Goal: Transaction & Acquisition: Purchase product/service

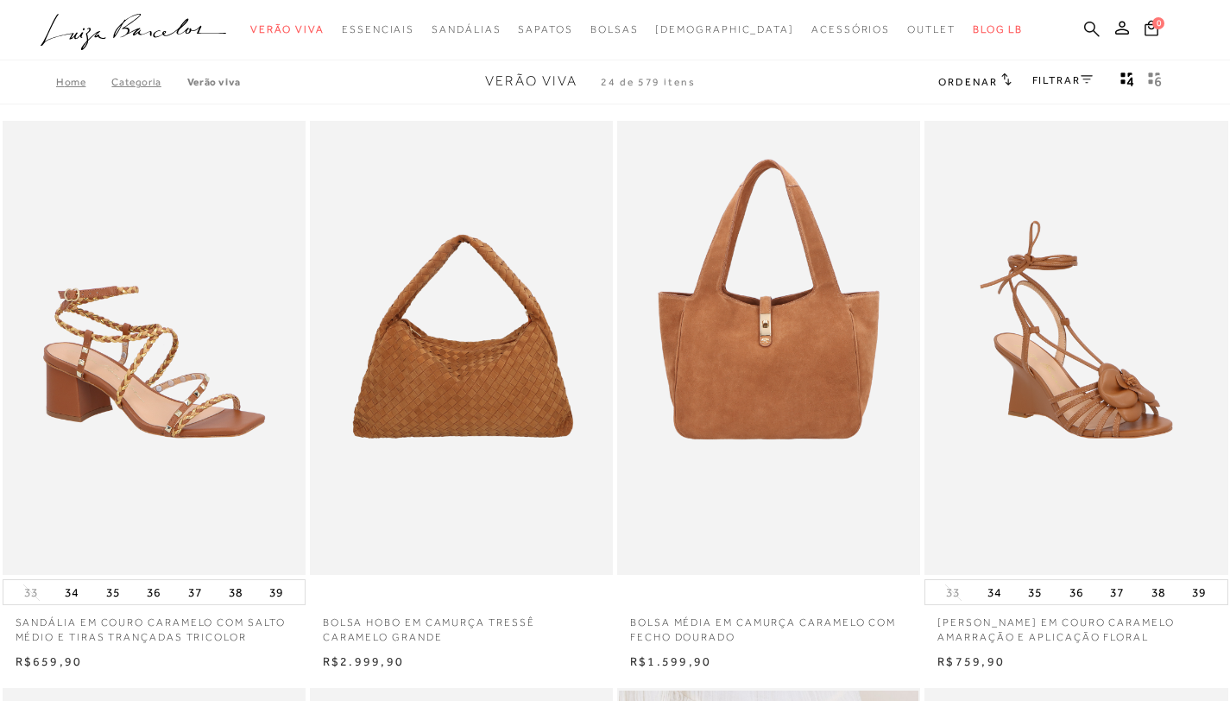
click at [1090, 29] on icon at bounding box center [1092, 29] width 16 height 16
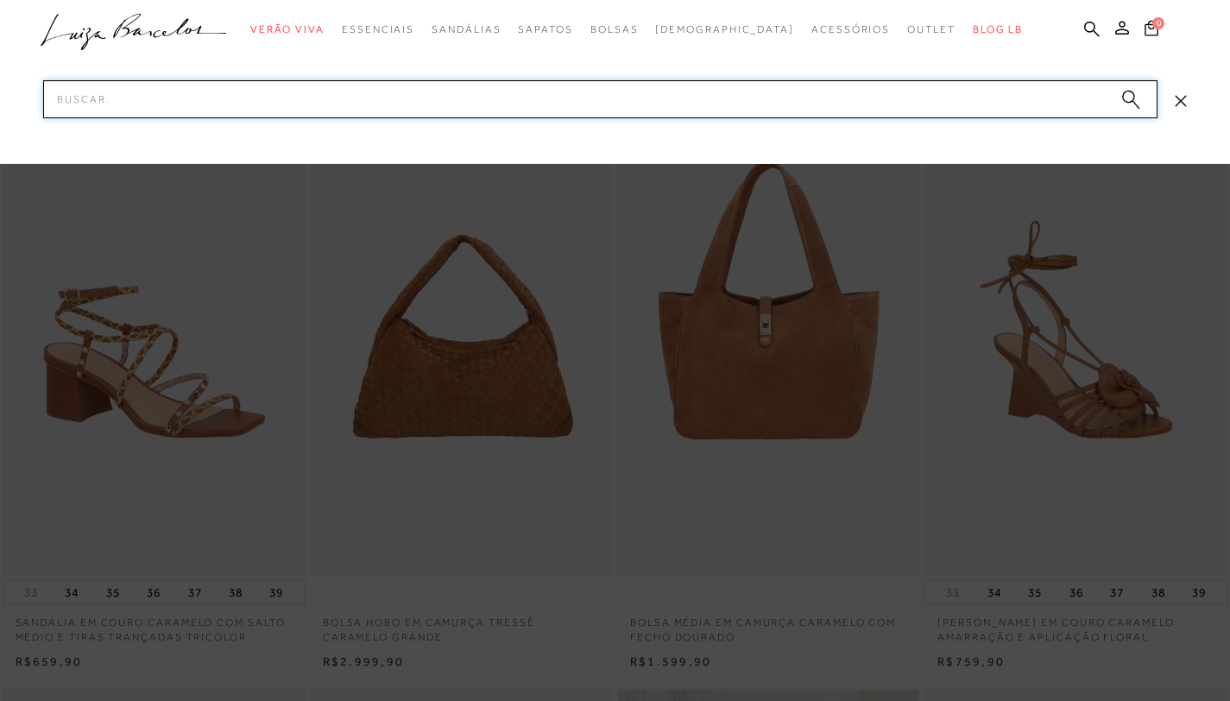
click at [287, 86] on input "Pesquisar" at bounding box center [600, 99] width 1114 height 38
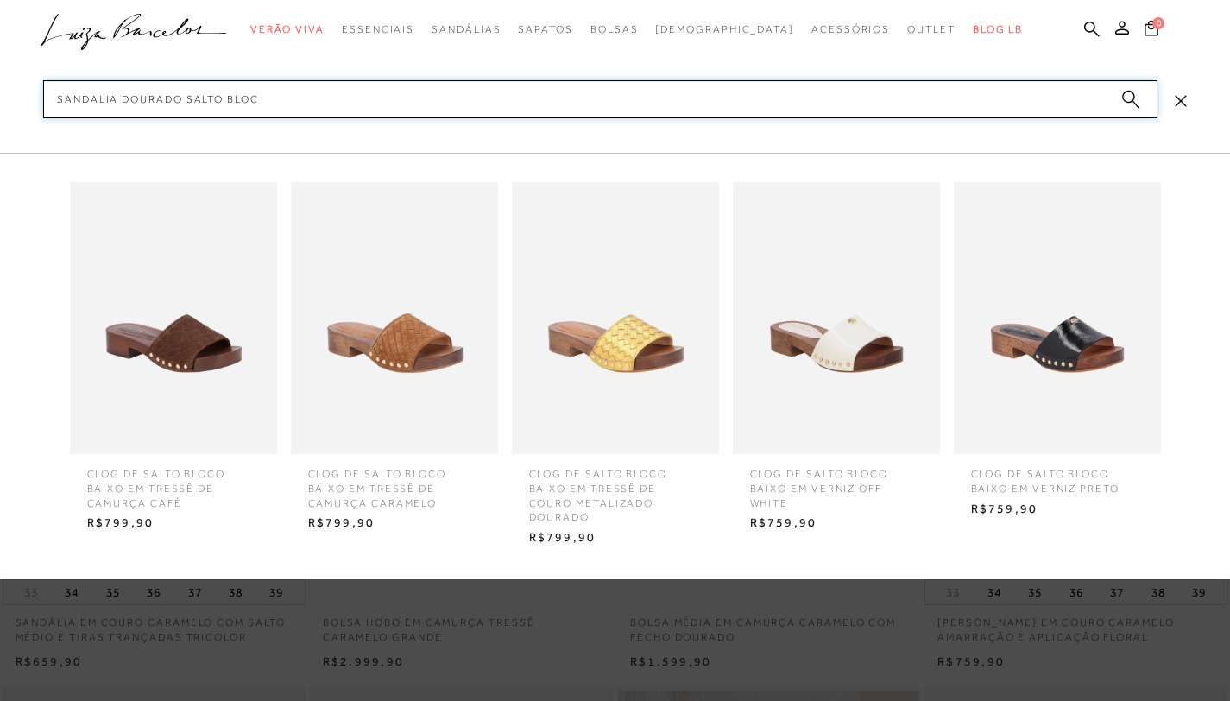
type input "sandalia dourado salto bloco"
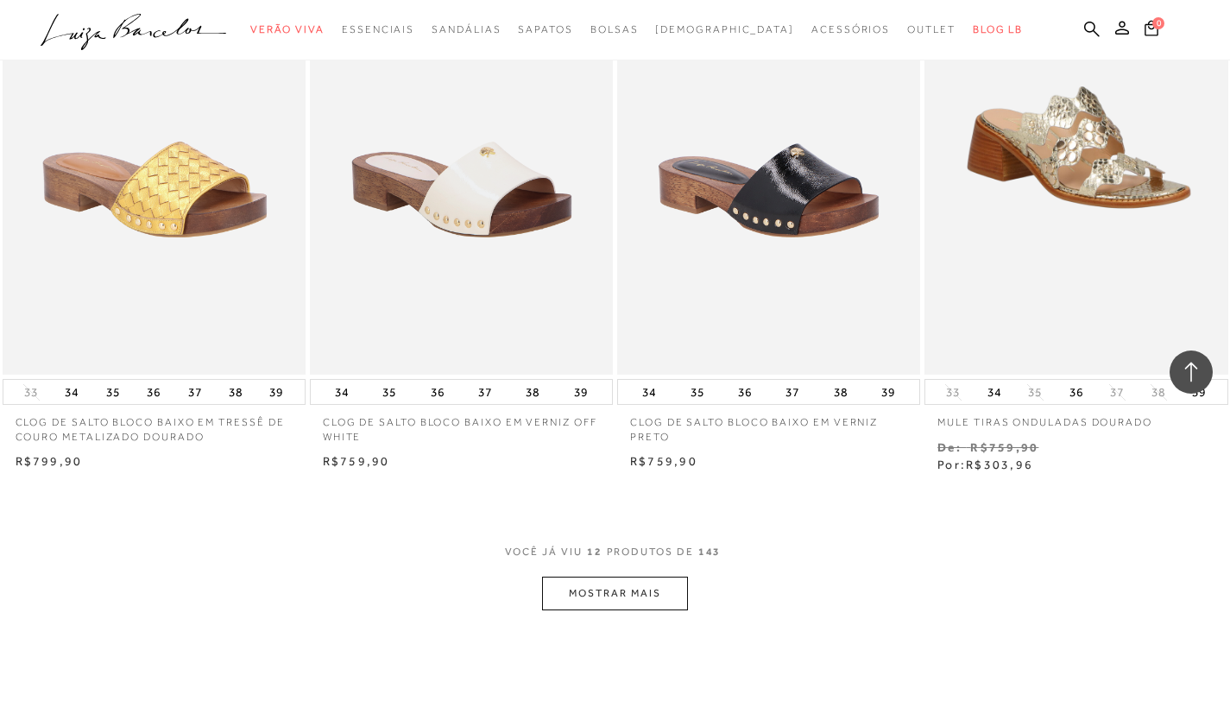
scroll to position [1517, 0]
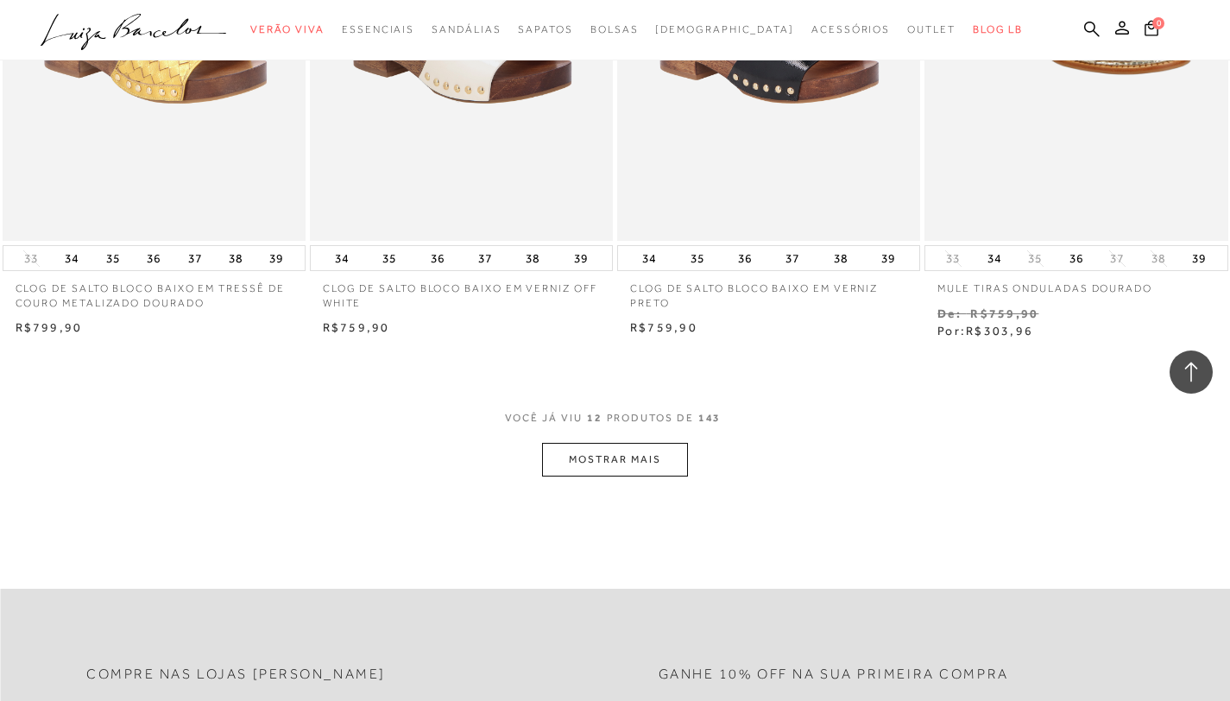
click at [650, 470] on button "MOSTRAR MAIS" at bounding box center [614, 460] width 145 height 34
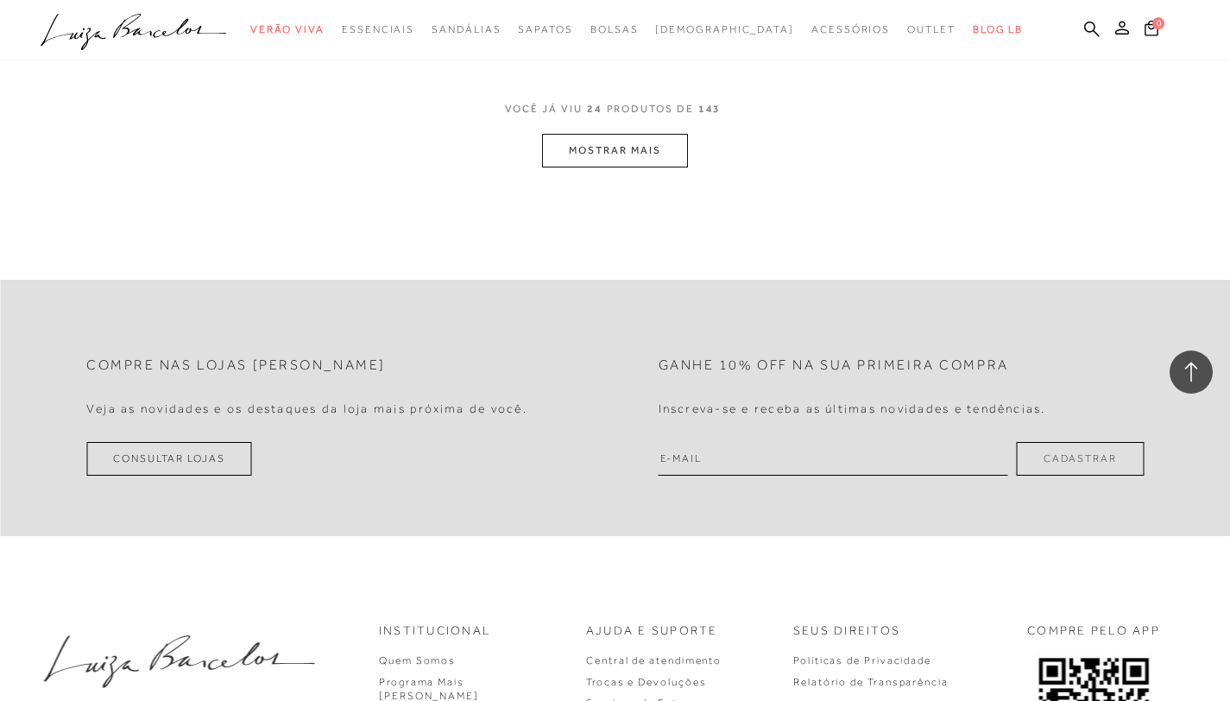
scroll to position [3644, 0]
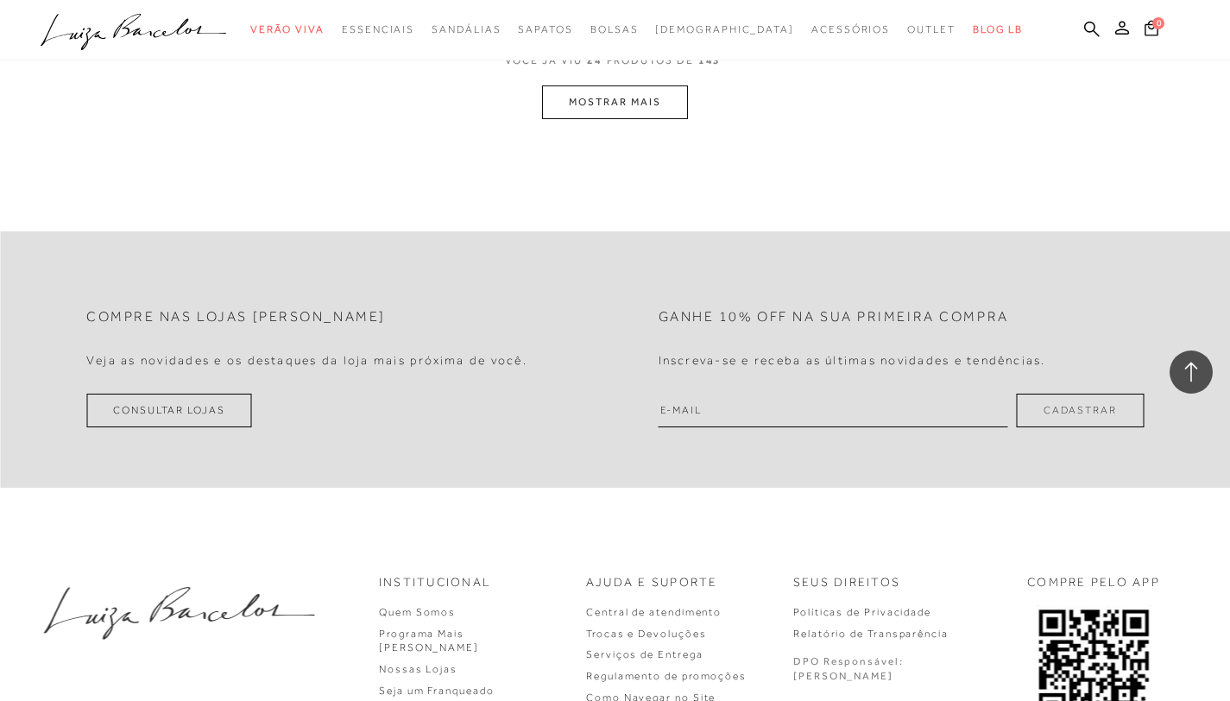
click at [615, 104] on button "MOSTRAR MAIS" at bounding box center [614, 102] width 145 height 34
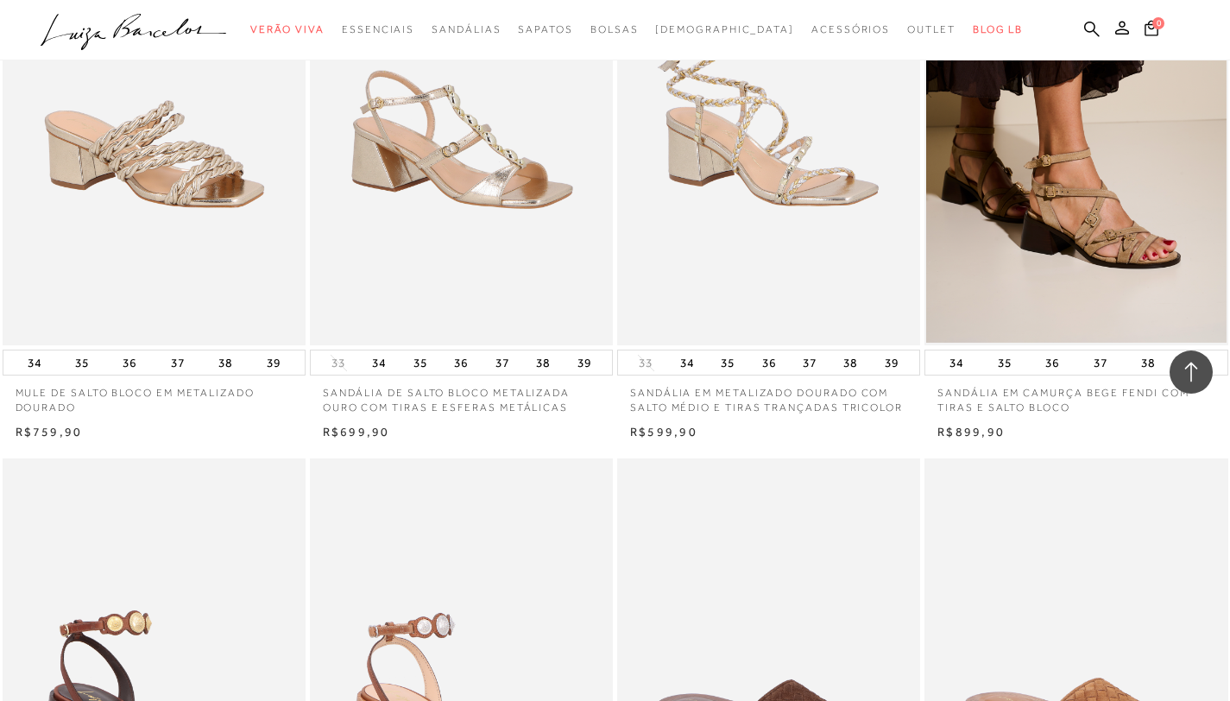
scroll to position [0, 0]
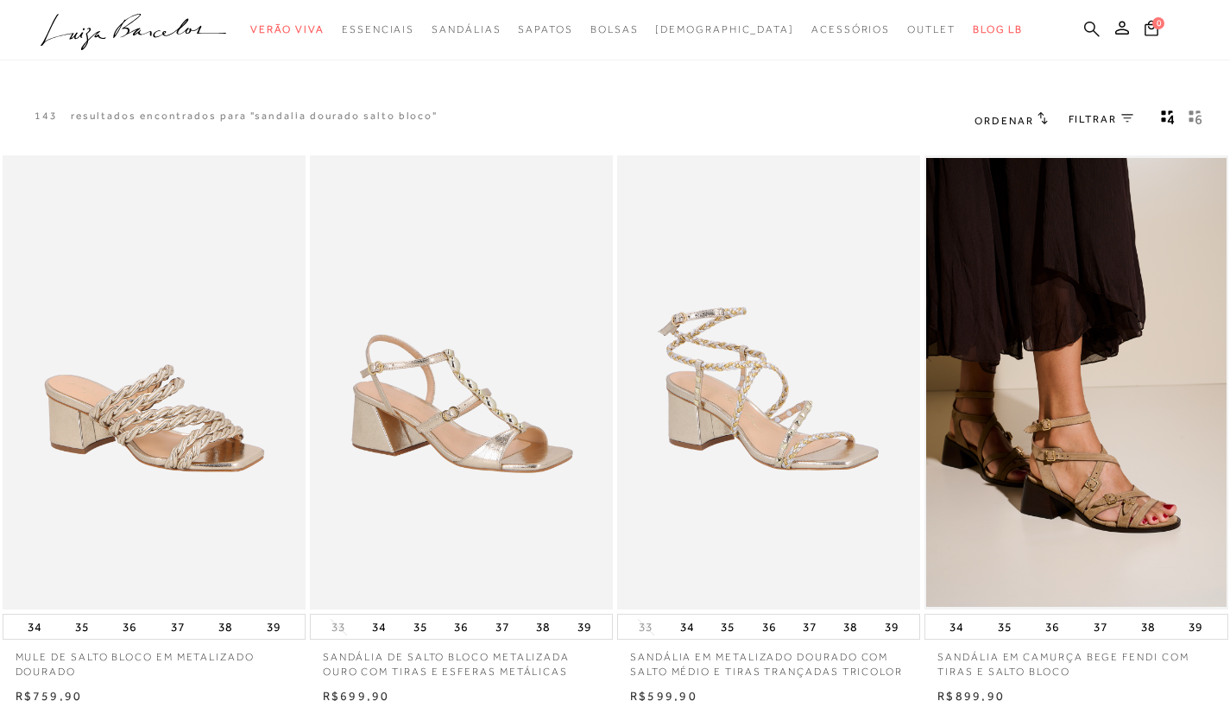
click at [1087, 28] on icon at bounding box center [1092, 29] width 16 height 16
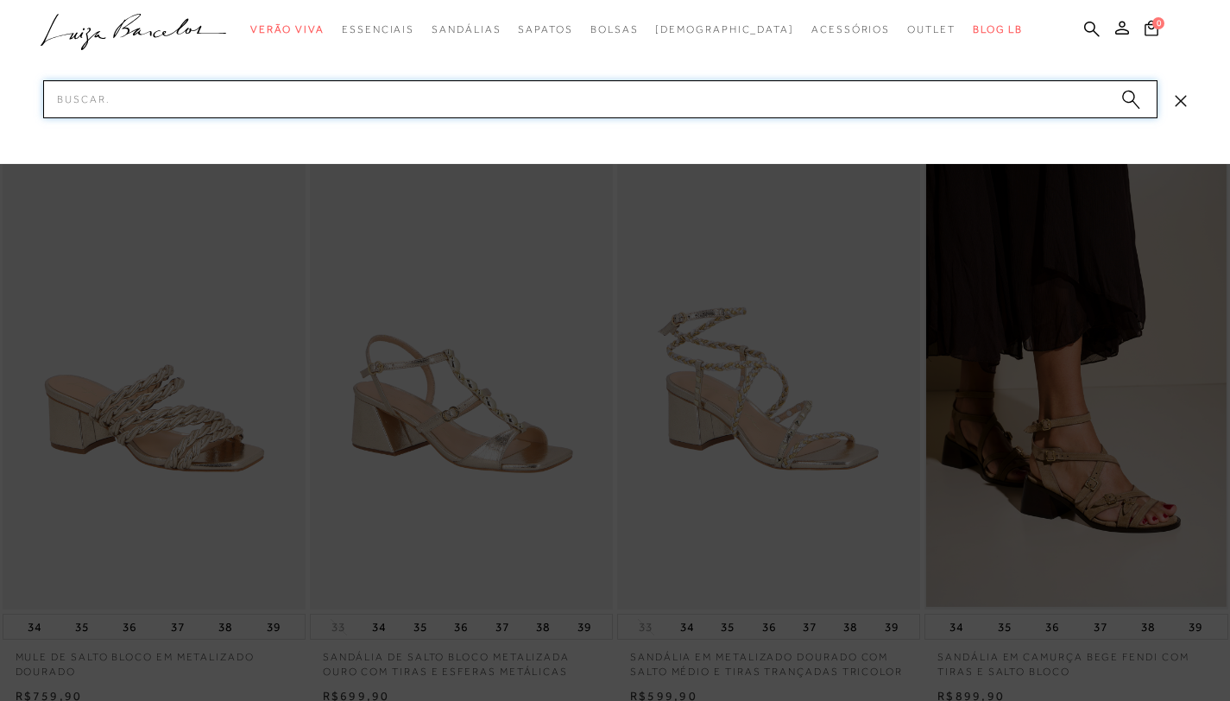
click at [606, 91] on input "Pesquisar" at bounding box center [600, 99] width 1114 height 38
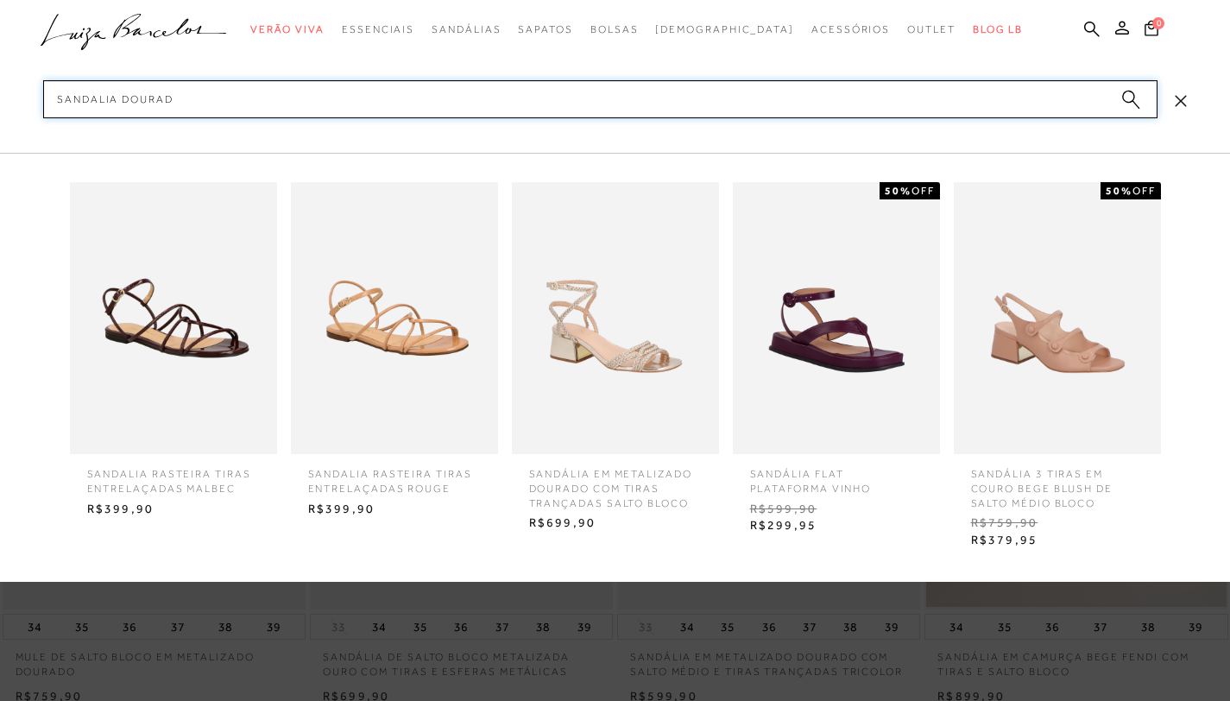
type input "sandalia dourada"
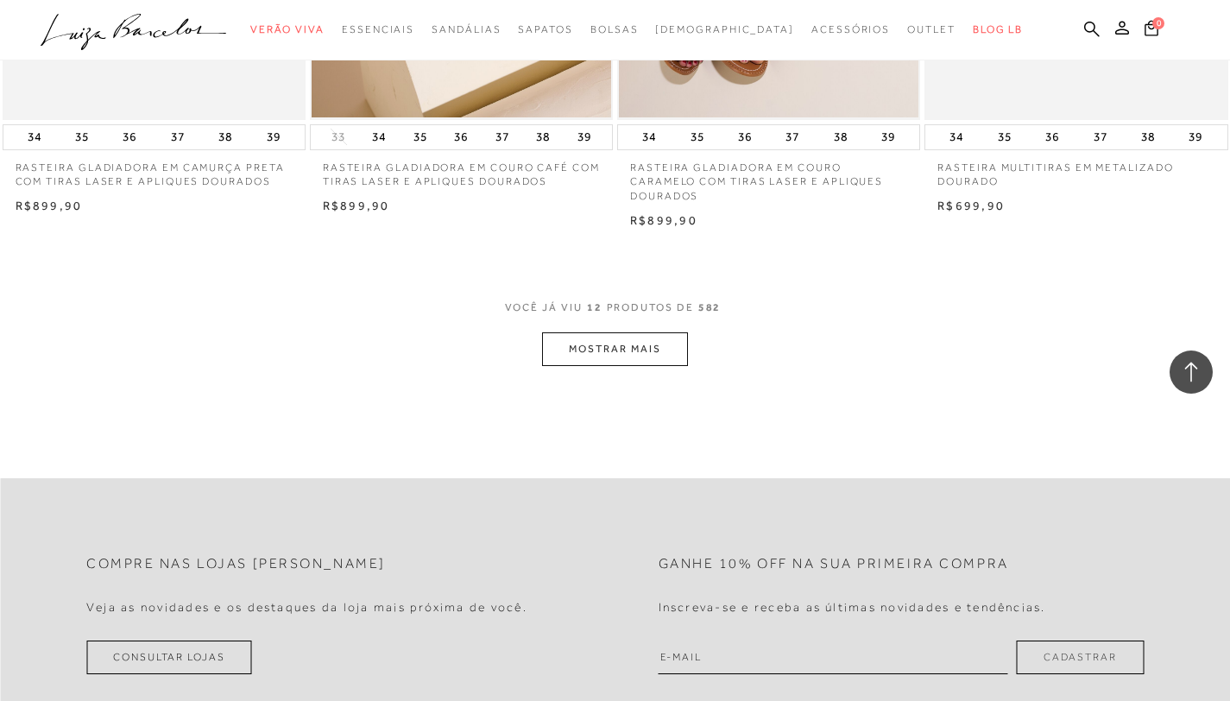
scroll to position [1792, 0]
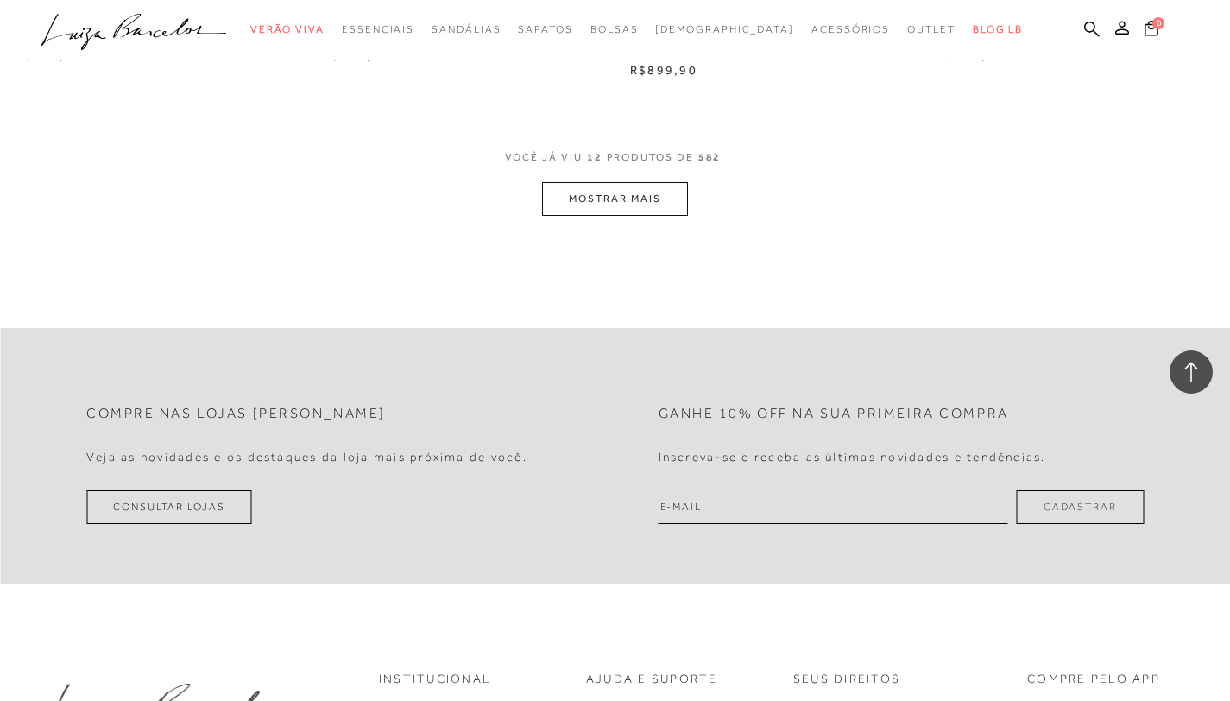
click at [643, 193] on button "MOSTRAR MAIS" at bounding box center [614, 199] width 145 height 34
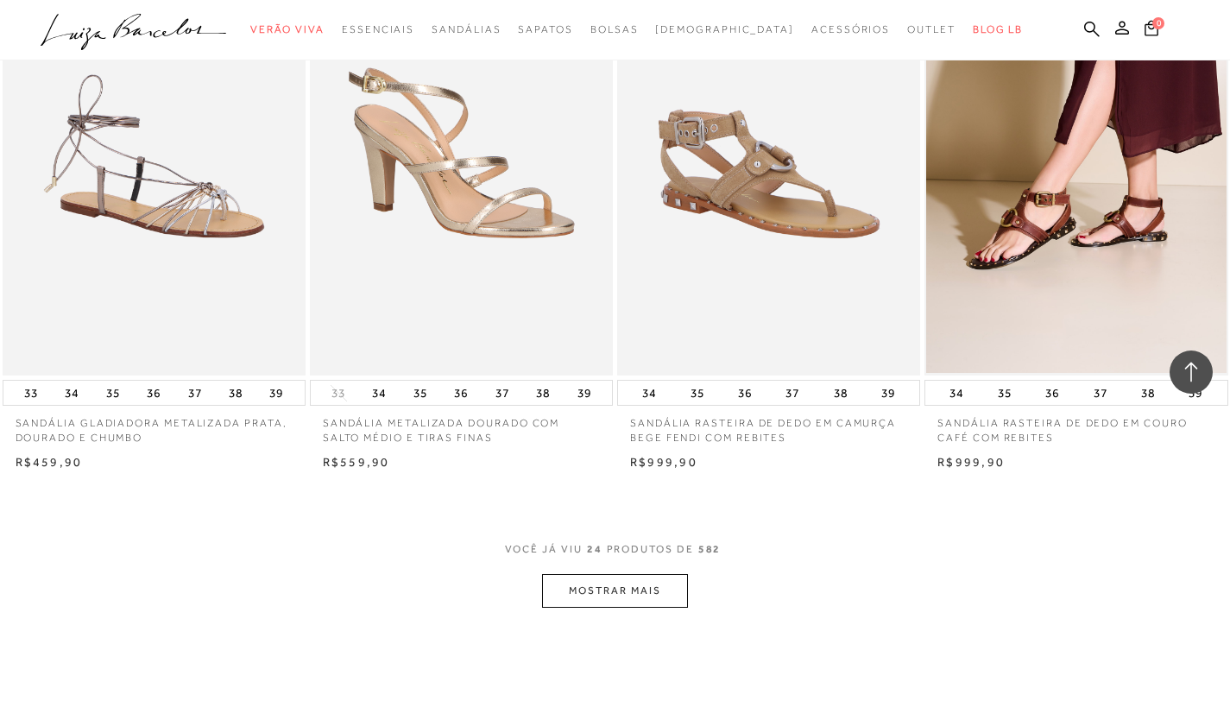
scroll to position [3298, 0]
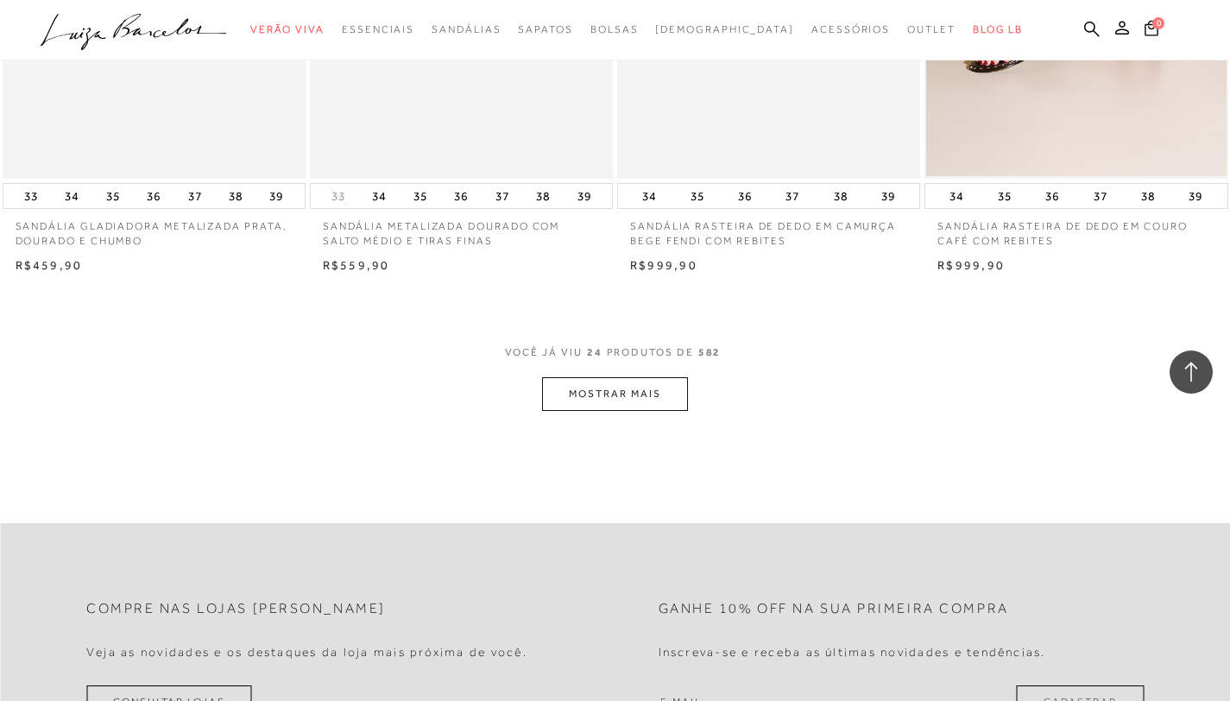
click at [609, 388] on button "MOSTRAR MAIS" at bounding box center [614, 394] width 145 height 34
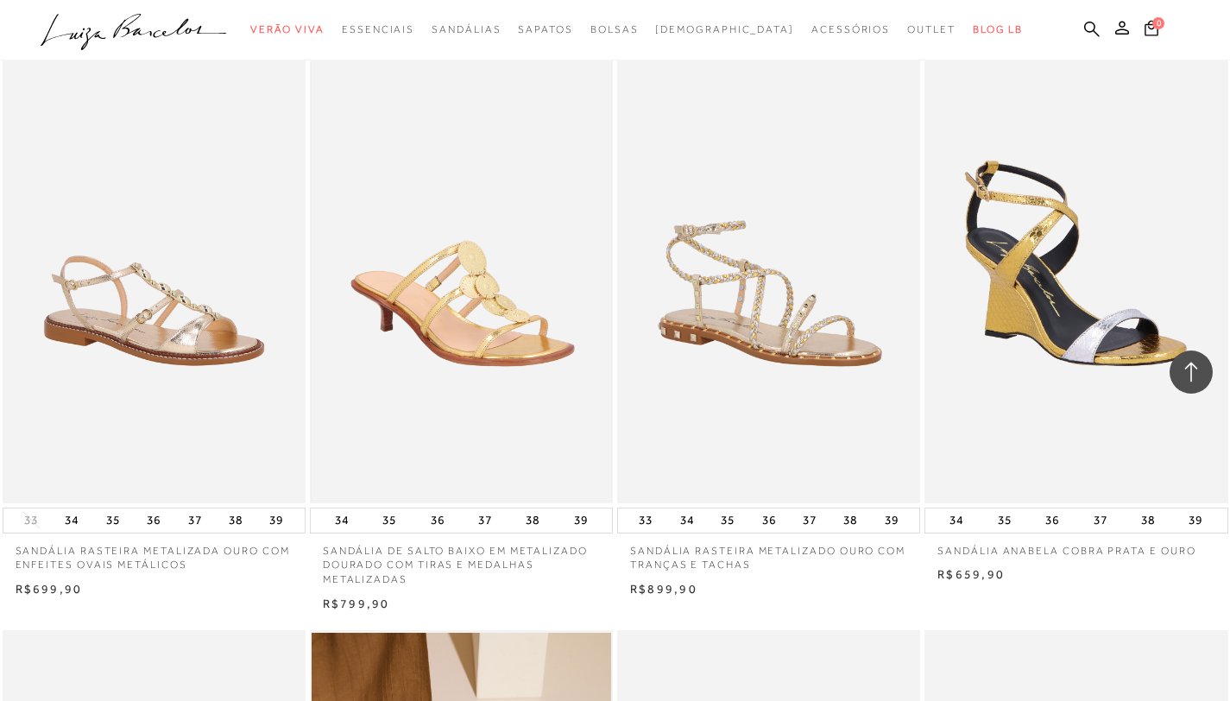
scroll to position [4121, 0]
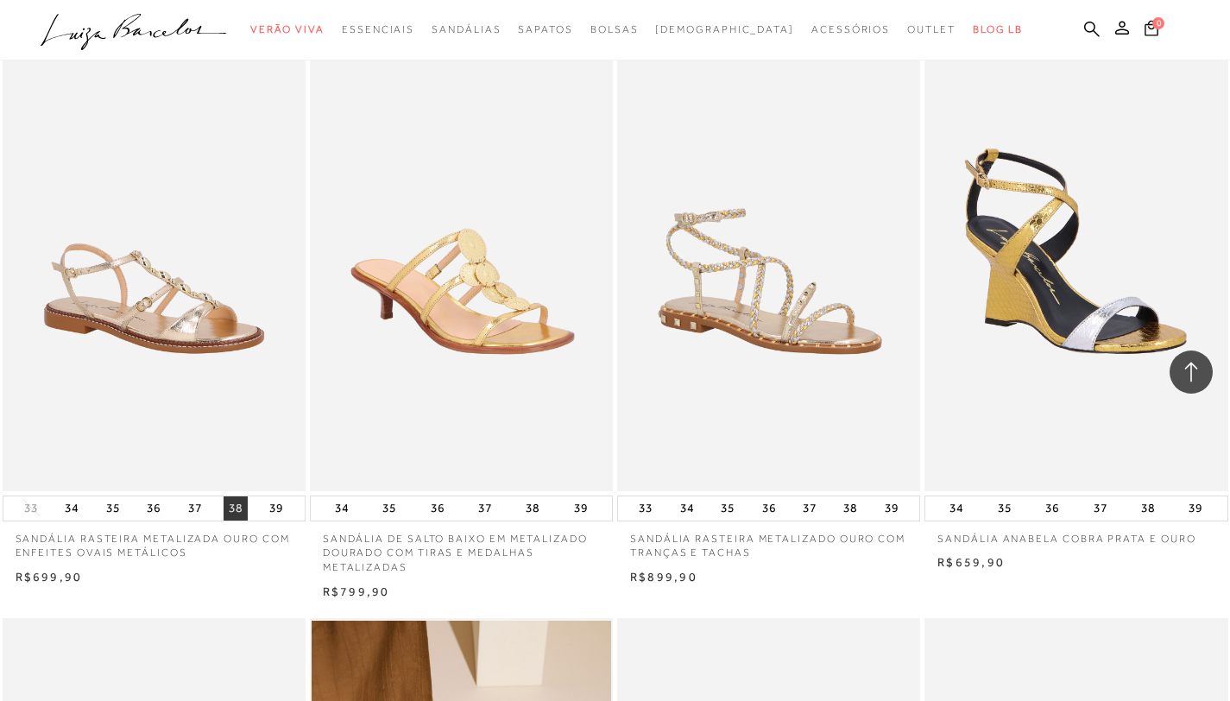
click at [240, 505] on button "38" at bounding box center [236, 508] width 24 height 24
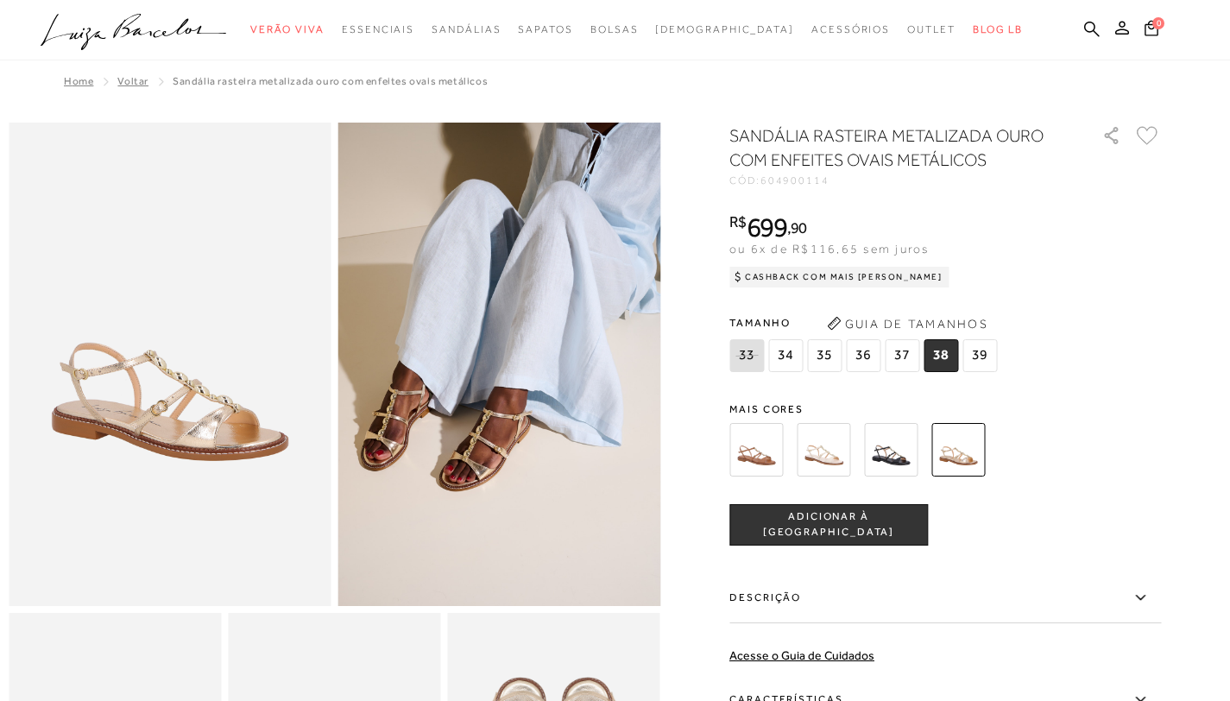
click at [948, 364] on span "38" at bounding box center [940, 355] width 35 height 33
click at [790, 518] on span "ADICIONAR À [GEOGRAPHIC_DATA]" at bounding box center [828, 524] width 197 height 30
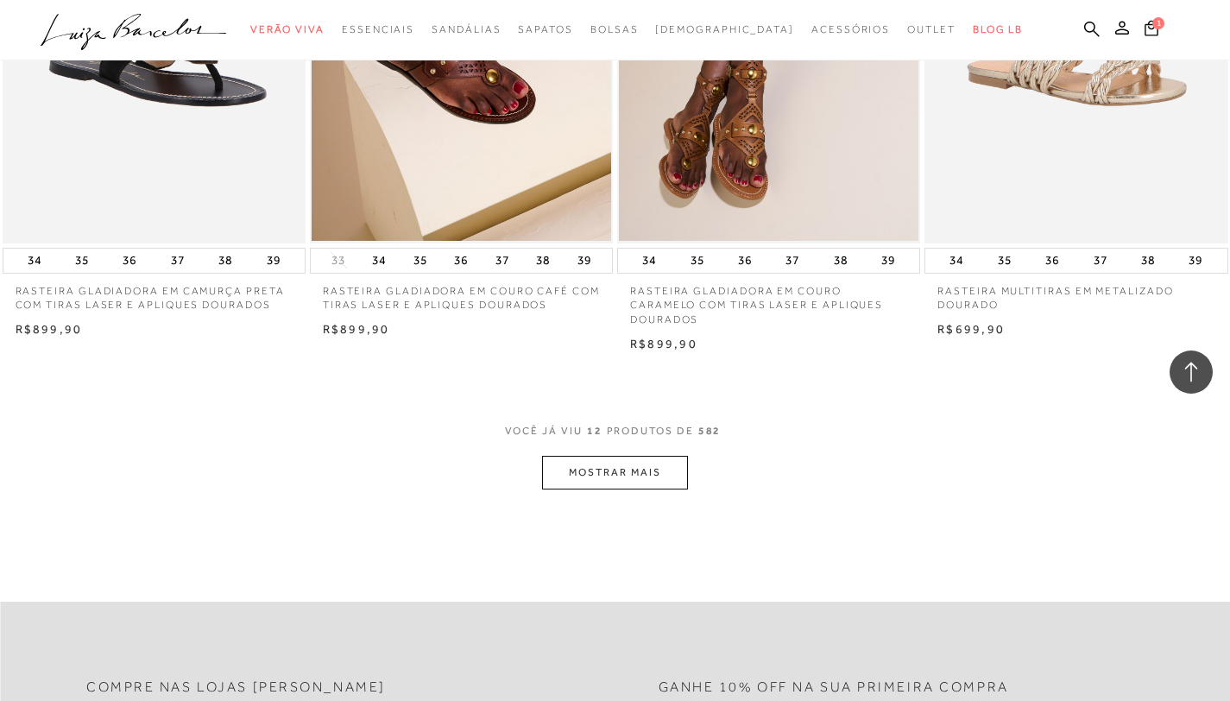
scroll to position [1584, 0]
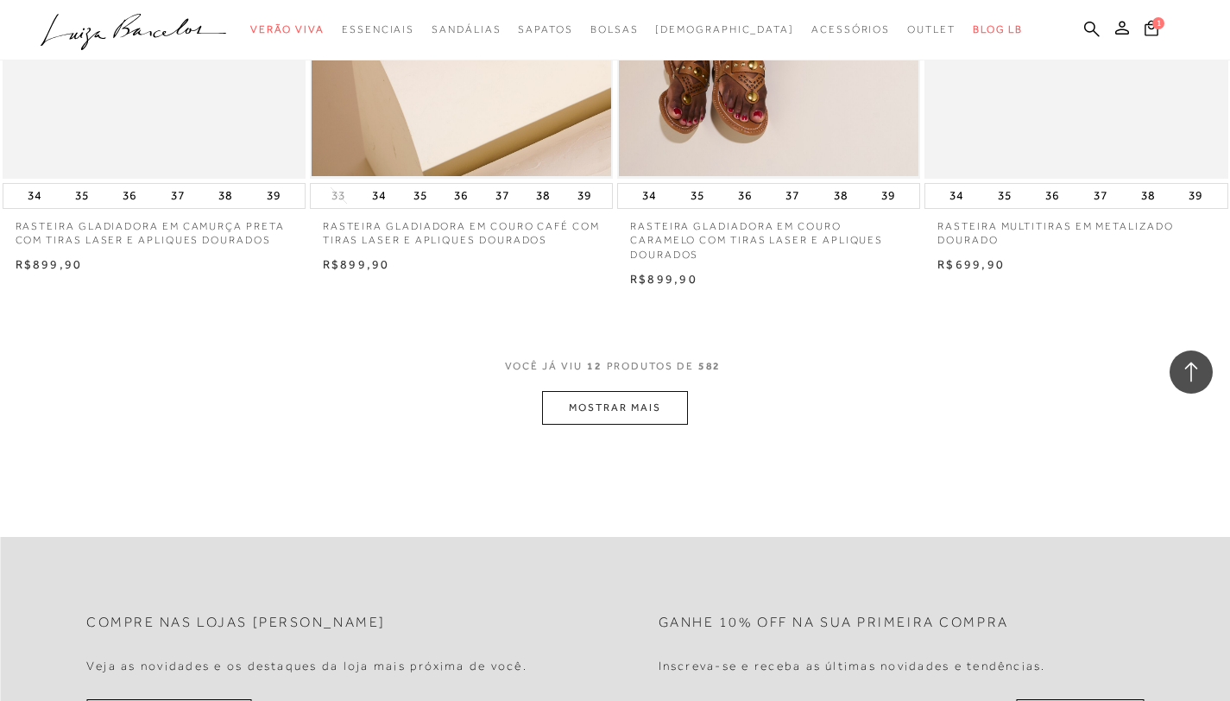
click at [659, 401] on button "MOSTRAR MAIS" at bounding box center [614, 408] width 145 height 34
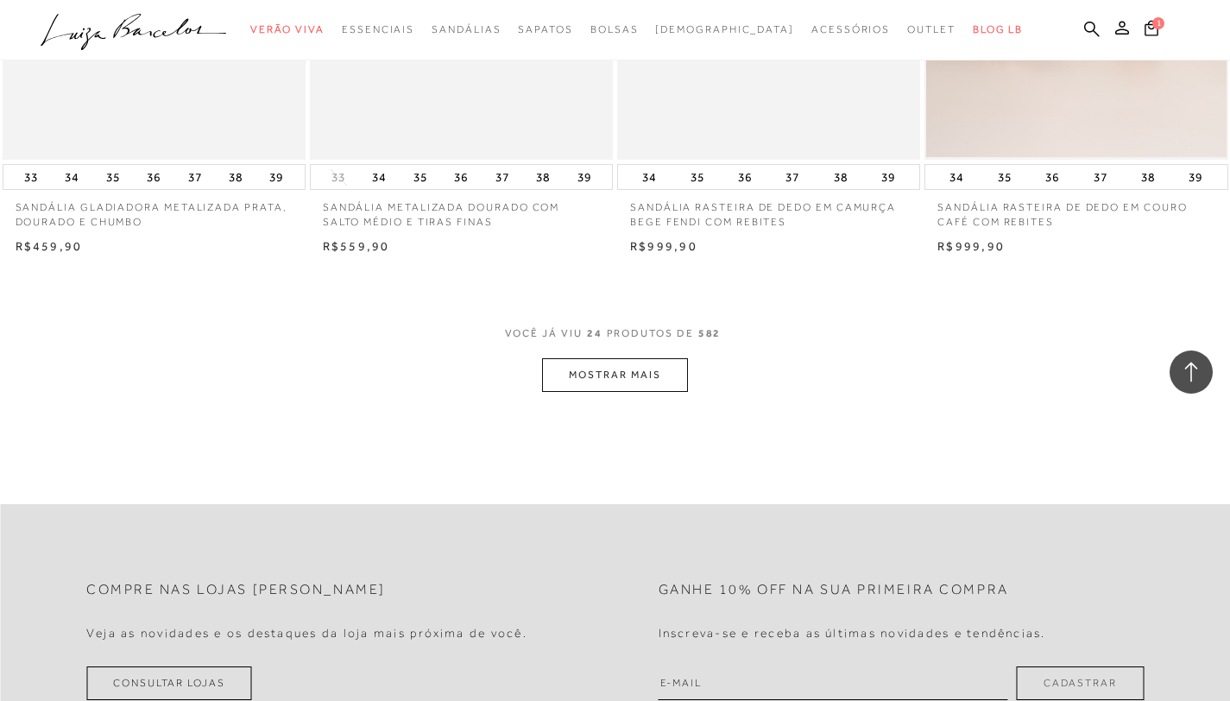
scroll to position [3317, 0]
click at [649, 368] on button "MOSTRAR MAIS" at bounding box center [614, 375] width 145 height 34
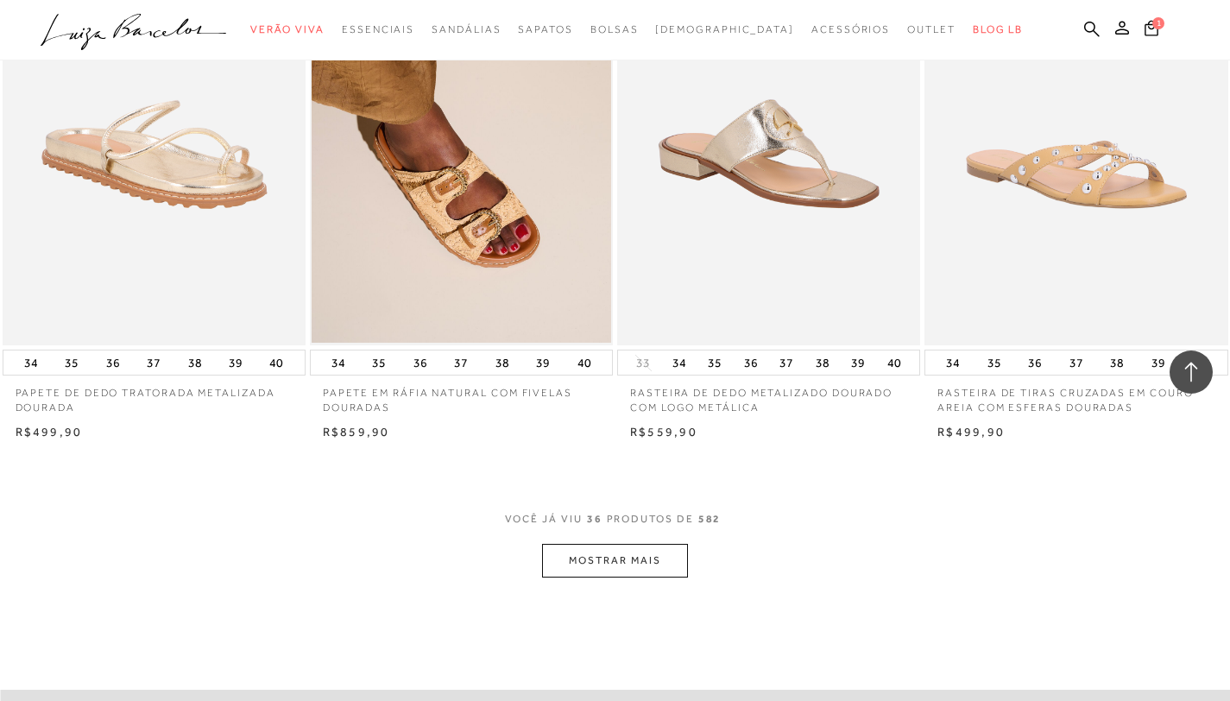
scroll to position [4922, 0]
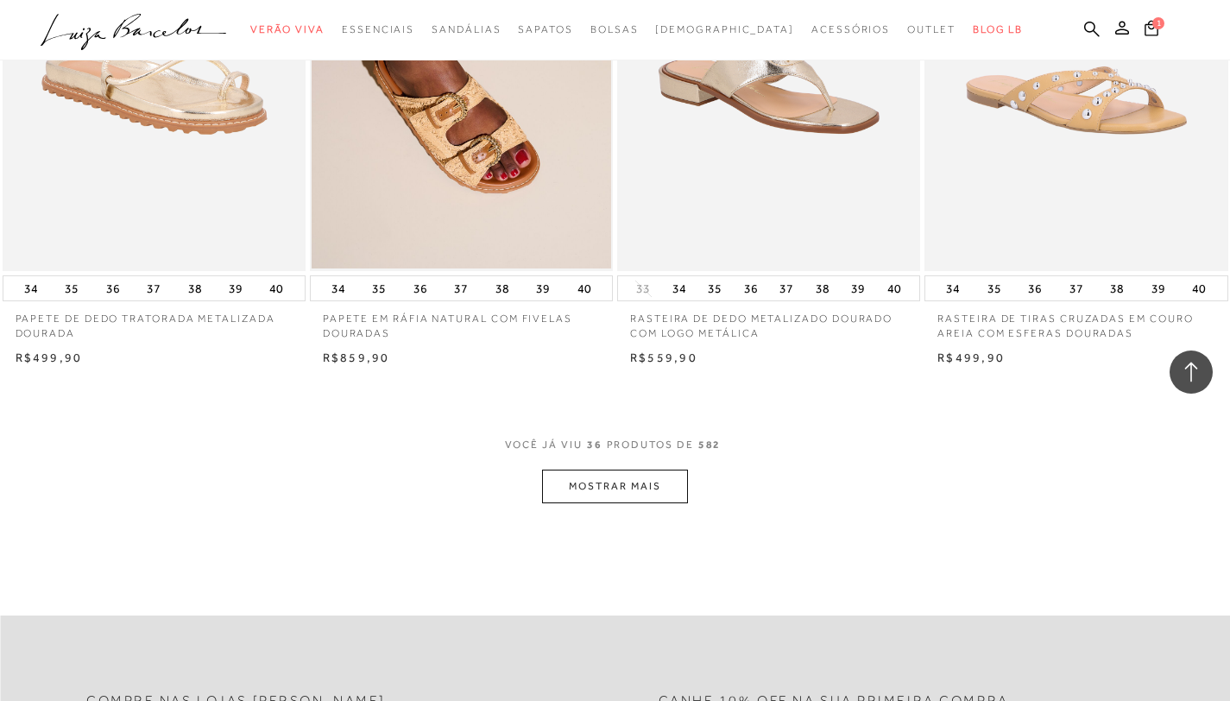
click at [638, 479] on button "MOSTRAR MAIS" at bounding box center [614, 486] width 145 height 34
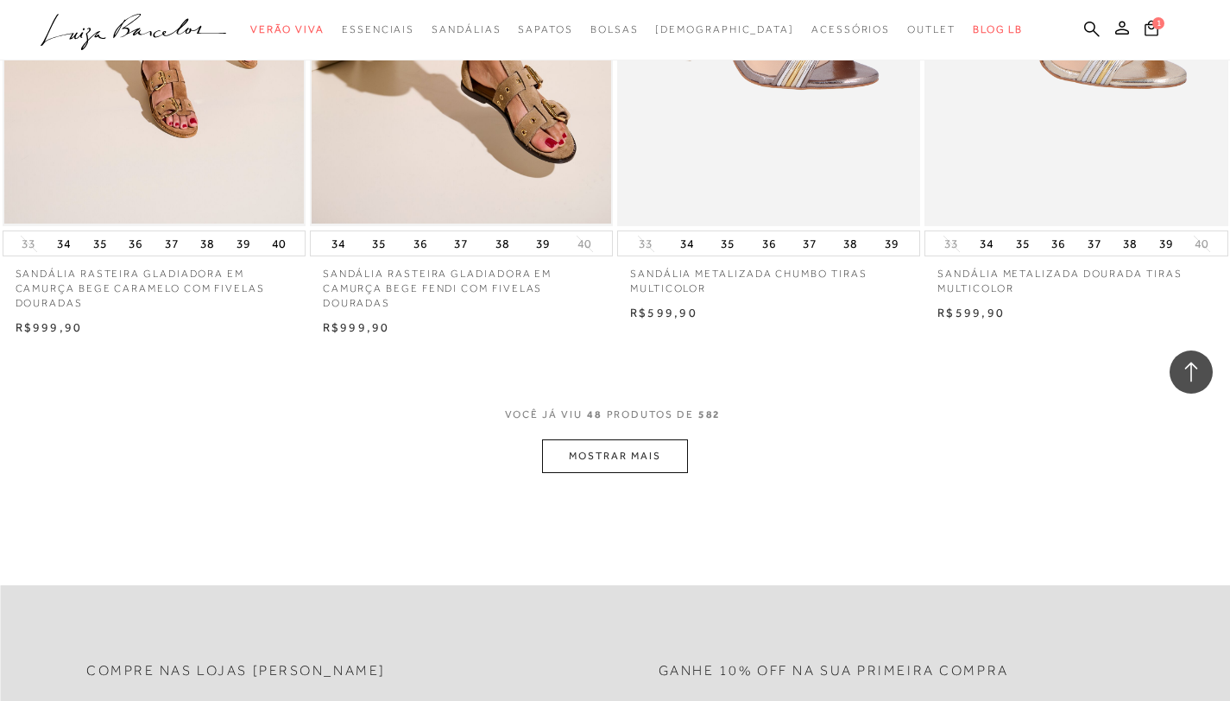
scroll to position [6700, 0]
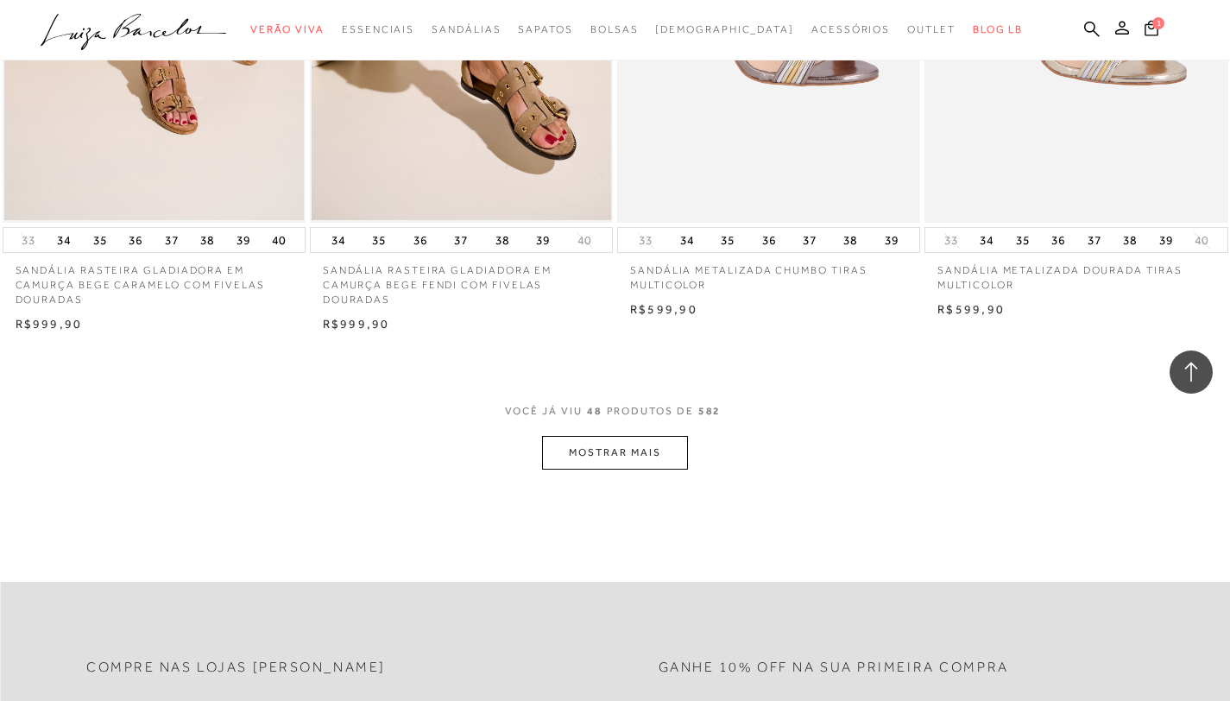
click at [646, 460] on button "MOSTRAR MAIS" at bounding box center [614, 453] width 145 height 34
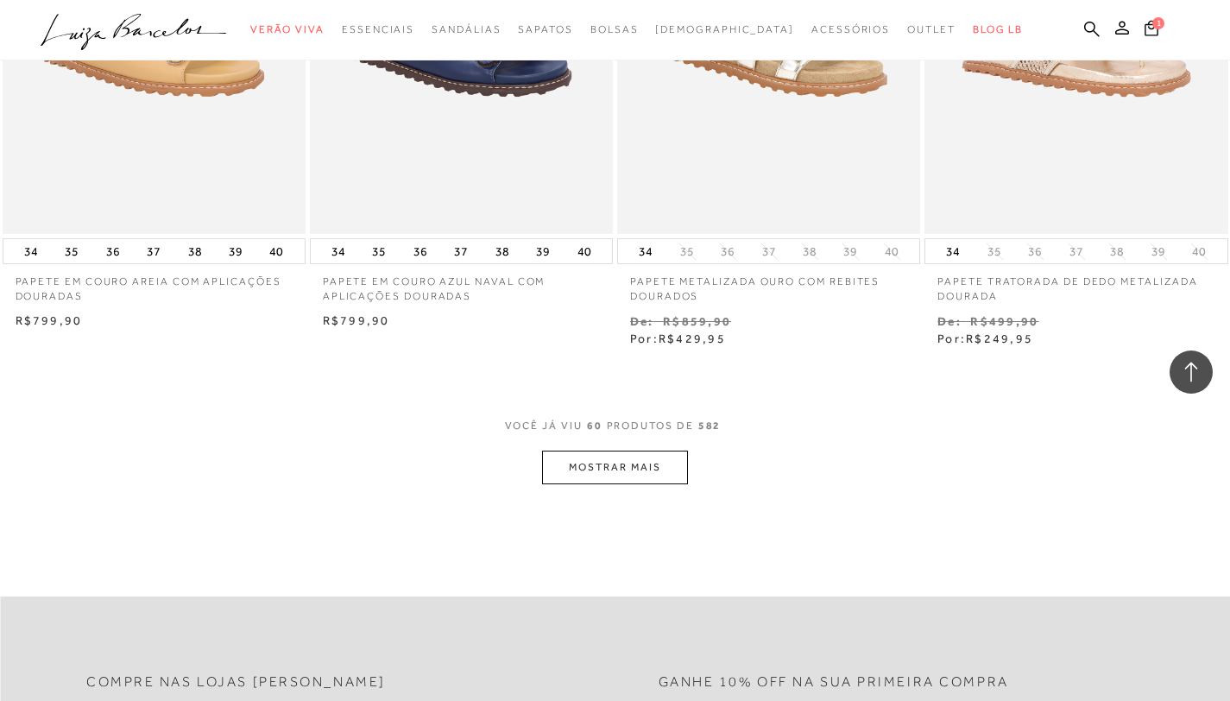
scroll to position [8443, 0]
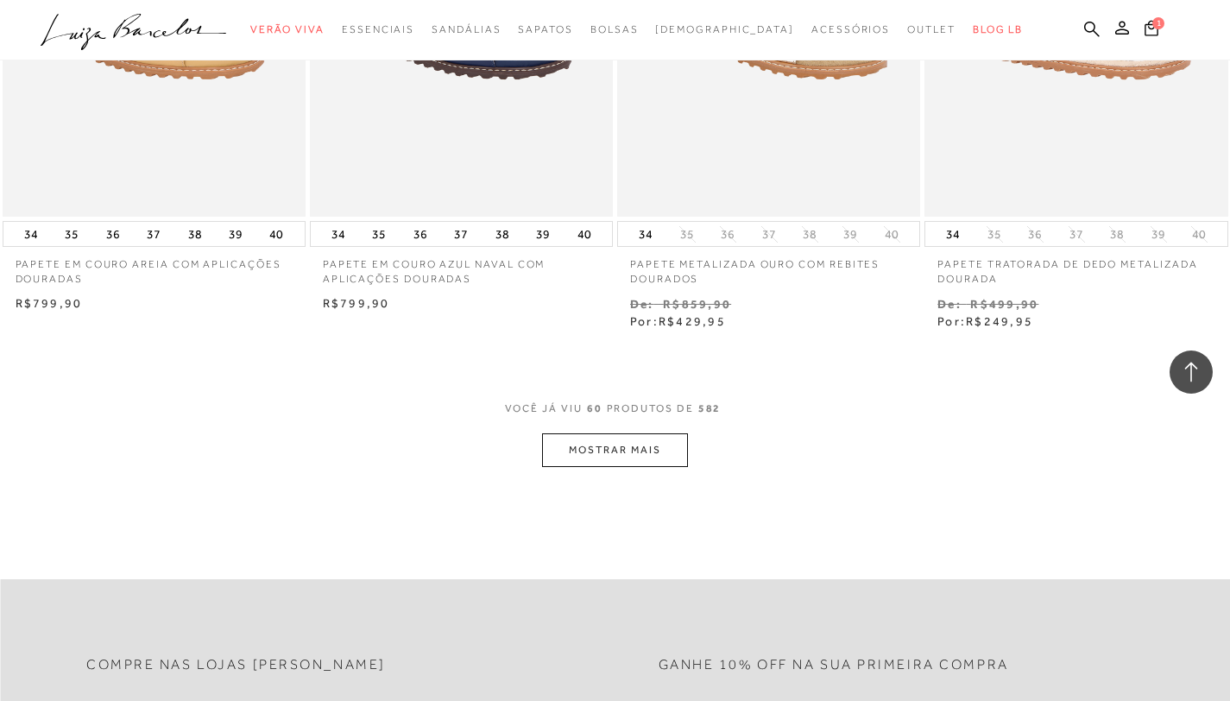
click at [646, 459] on button "MOSTRAR MAIS" at bounding box center [614, 450] width 145 height 34
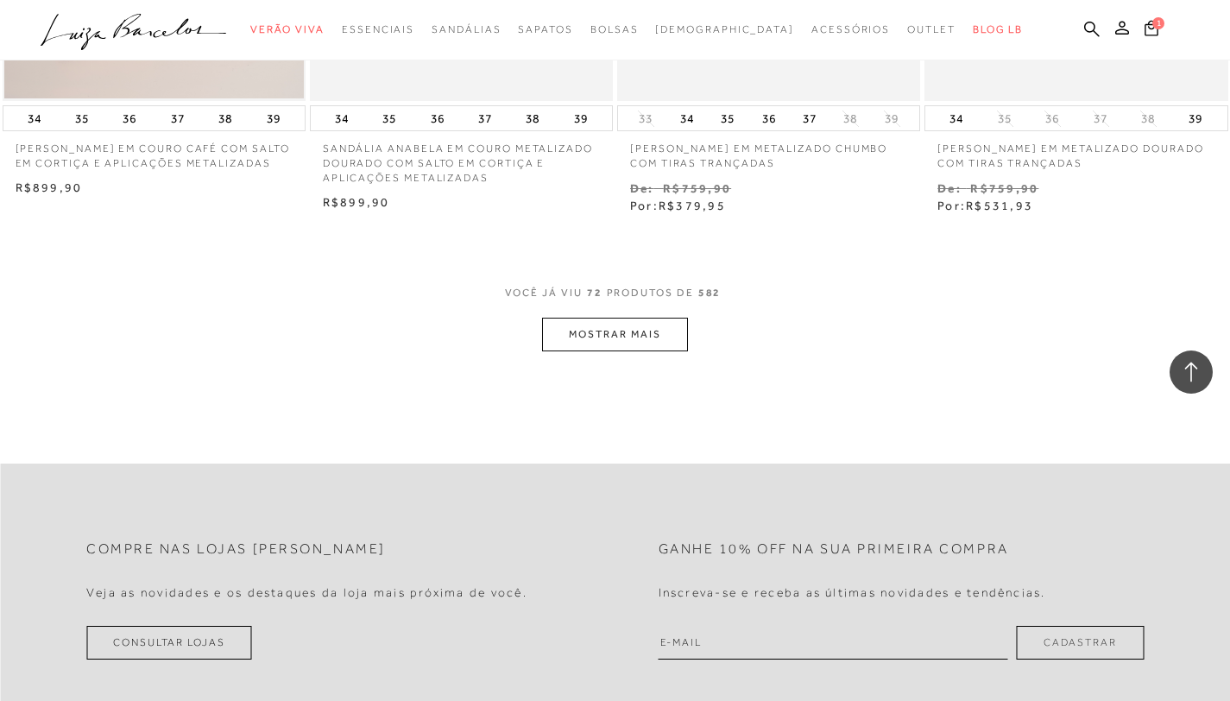
scroll to position [10353, 0]
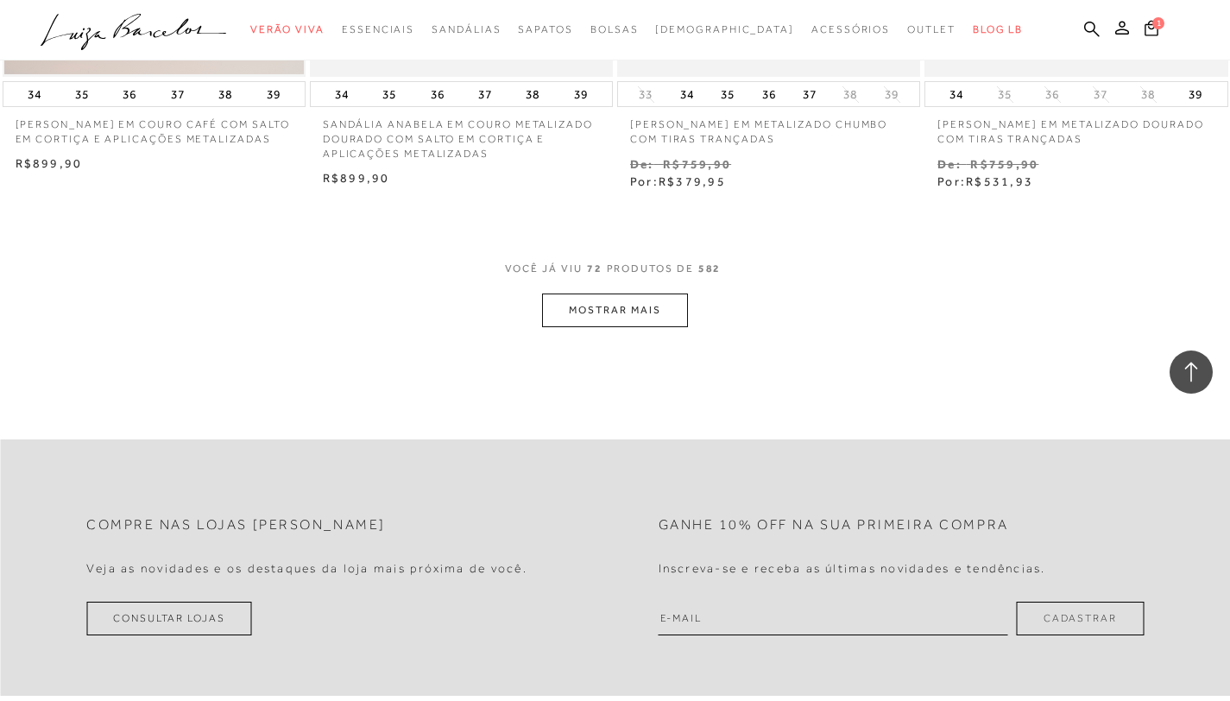
click at [629, 311] on button "MOSTRAR MAIS" at bounding box center [614, 310] width 145 height 34
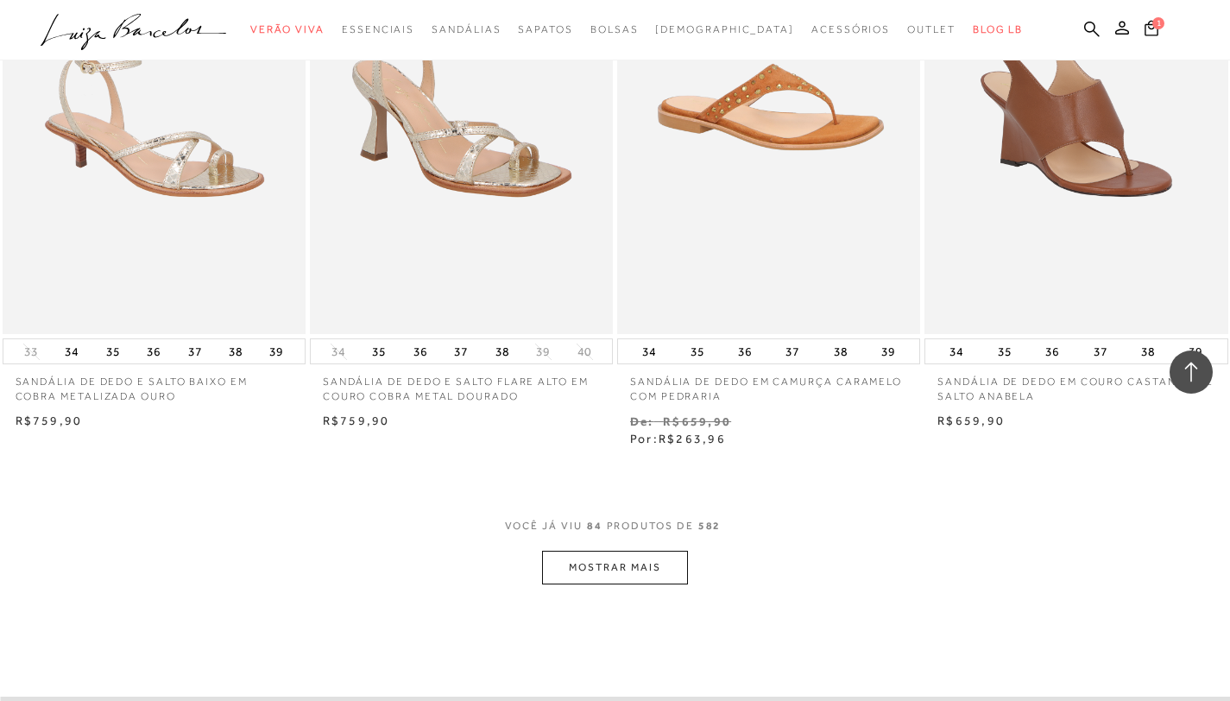
scroll to position [11863, 0]
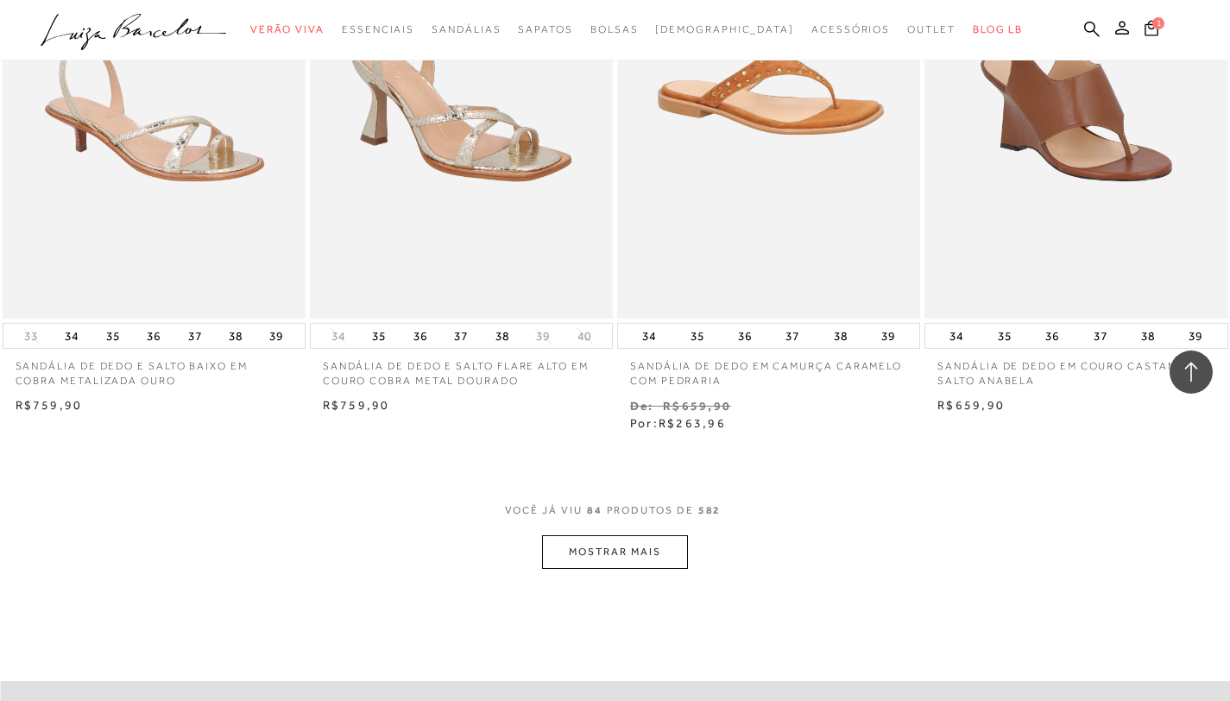
click at [644, 542] on button "MOSTRAR MAIS" at bounding box center [614, 552] width 145 height 34
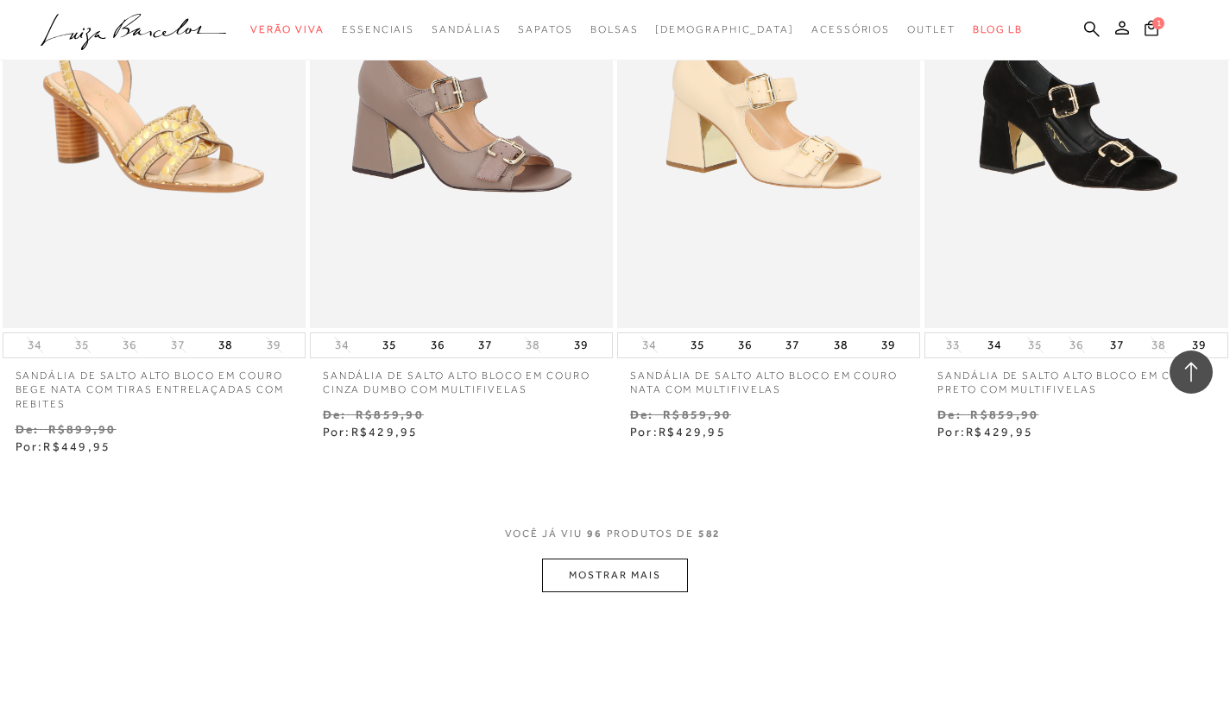
scroll to position [13627, 0]
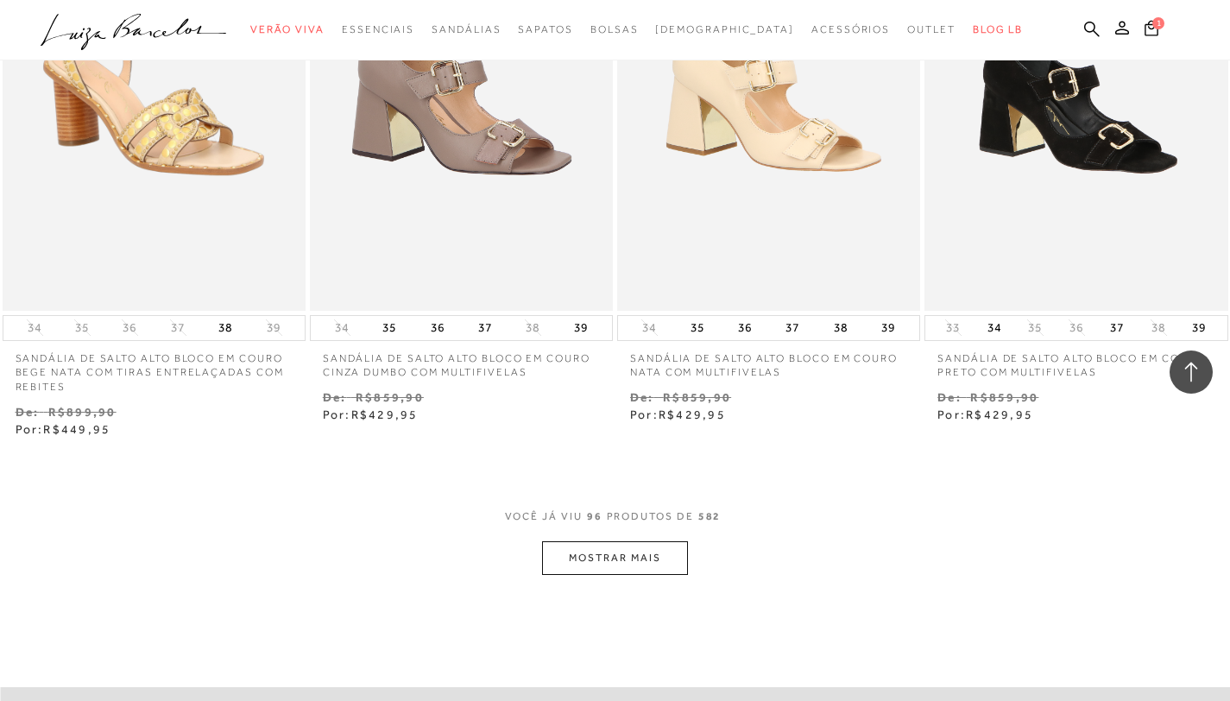
click at [626, 557] on button "MOSTRAR MAIS" at bounding box center [614, 558] width 145 height 34
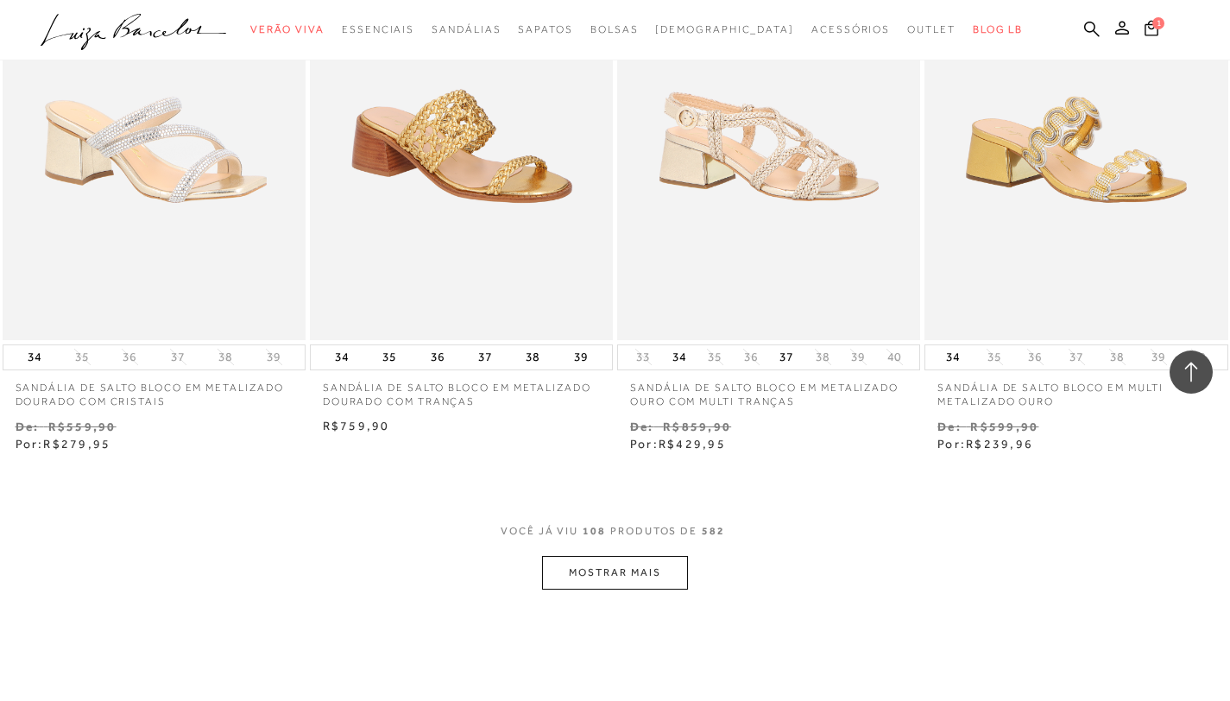
scroll to position [15370, 0]
click at [660, 561] on button "MOSTRAR MAIS" at bounding box center [614, 571] width 145 height 34
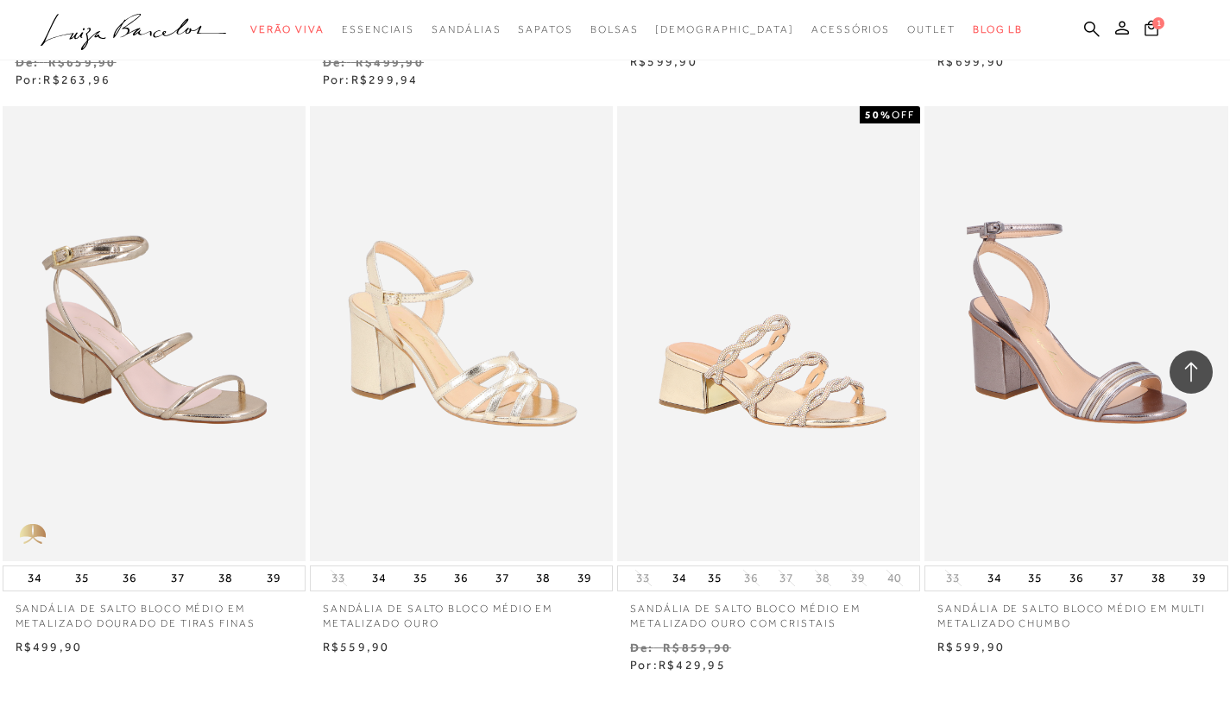
scroll to position [16906, 0]
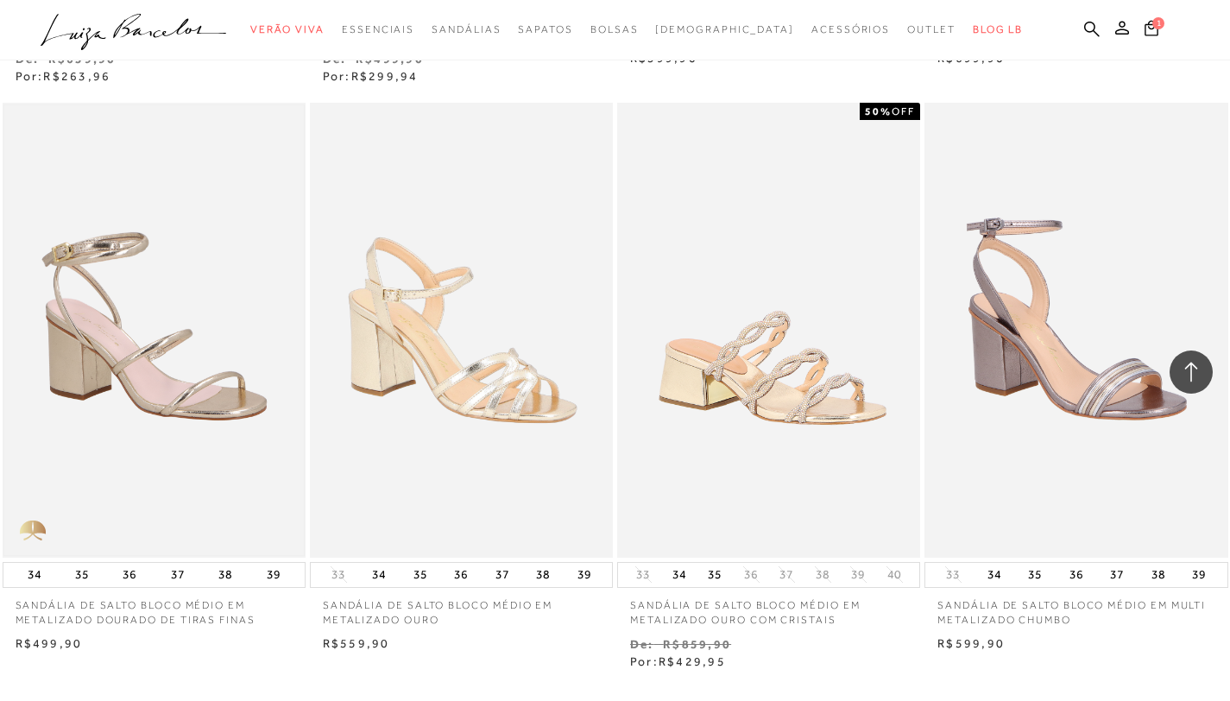
click at [185, 475] on img at bounding box center [153, 330] width 299 height 450
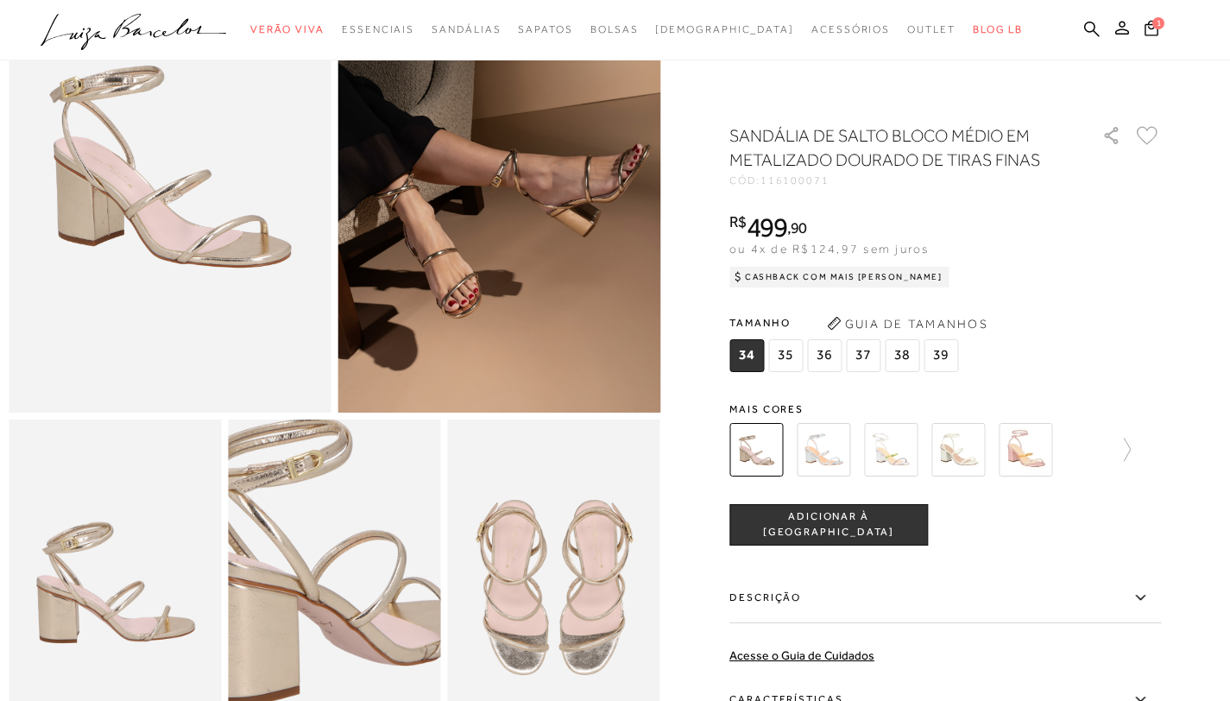
scroll to position [193, 0]
